Goal: Ask a question

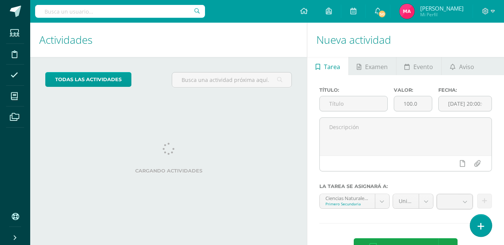
click at [481, 225] on icon at bounding box center [480, 226] width 7 height 9
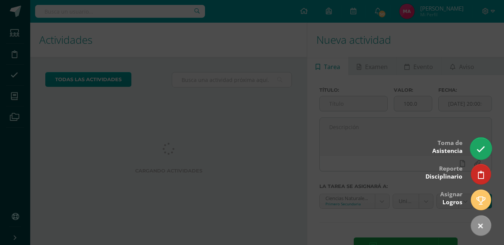
click at [476, 147] on link at bounding box center [481, 148] width 22 height 22
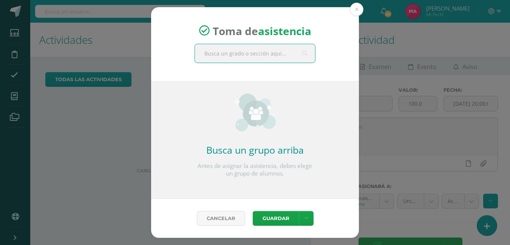
click at [228, 54] on input "text" at bounding box center [255, 53] width 120 height 18
type input "segundo a"
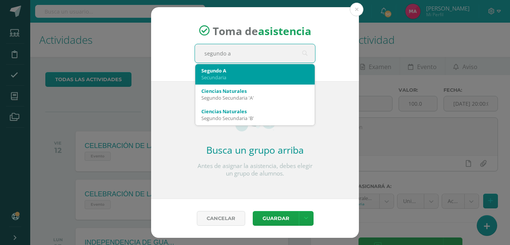
click at [254, 74] on div "Secundaria" at bounding box center [254, 77] width 107 height 7
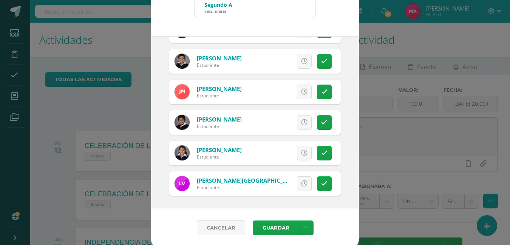
scroll to position [40, 0]
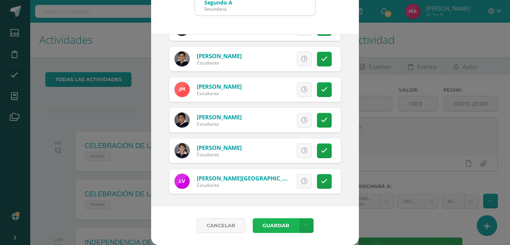
click at [262, 223] on button "Guardar" at bounding box center [275, 225] width 46 height 15
